Goal: Task Accomplishment & Management: Manage account settings

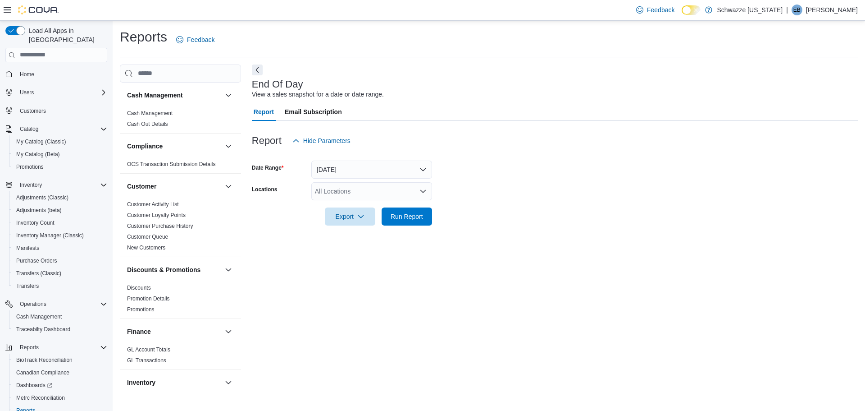
click at [832, 4] on div "Feedback Dark Mode Schwazze Colorado | EB Emily Bunny" at bounding box center [745, 10] width 225 height 18
click at [826, 10] on p "Emily Bunny" at bounding box center [832, 10] width 52 height 11
click at [806, 84] on span "Sign Out" at bounding box center [800, 87] width 24 height 9
